Goal: Navigation & Orientation: Go to known website

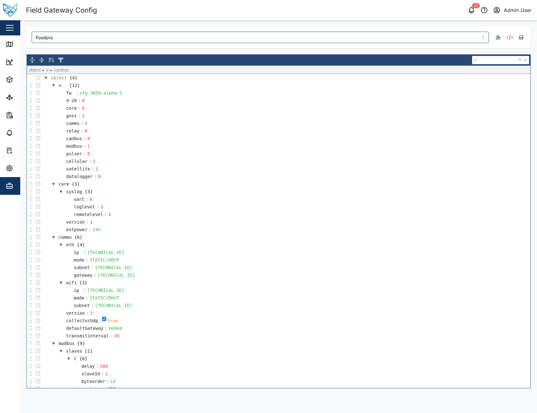
scroll to position [158, 0]
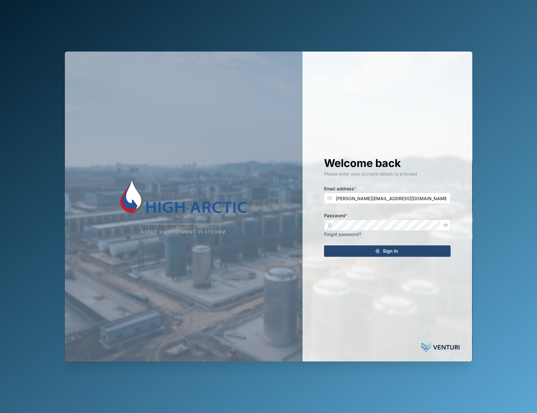
click at [388, 254] on span "Sign In" at bounding box center [390, 251] width 15 height 11
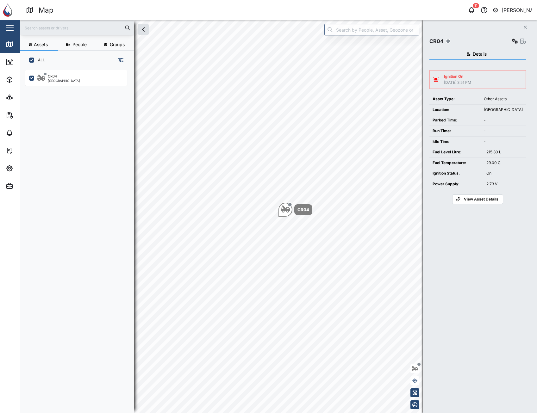
click at [524, 25] on icon "Close" at bounding box center [525, 27] width 4 height 5
